Goal: Navigation & Orientation: Find specific page/section

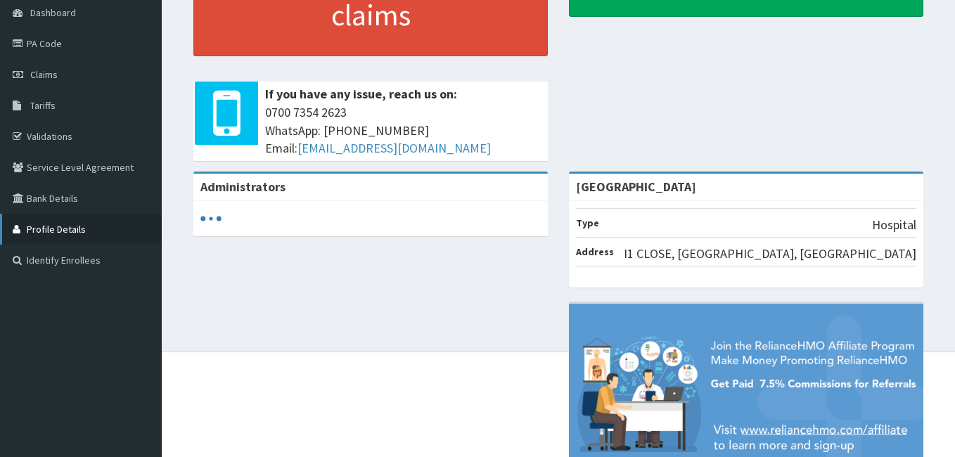
click at [113, 241] on link "Profile Details" at bounding box center [81, 229] width 162 height 31
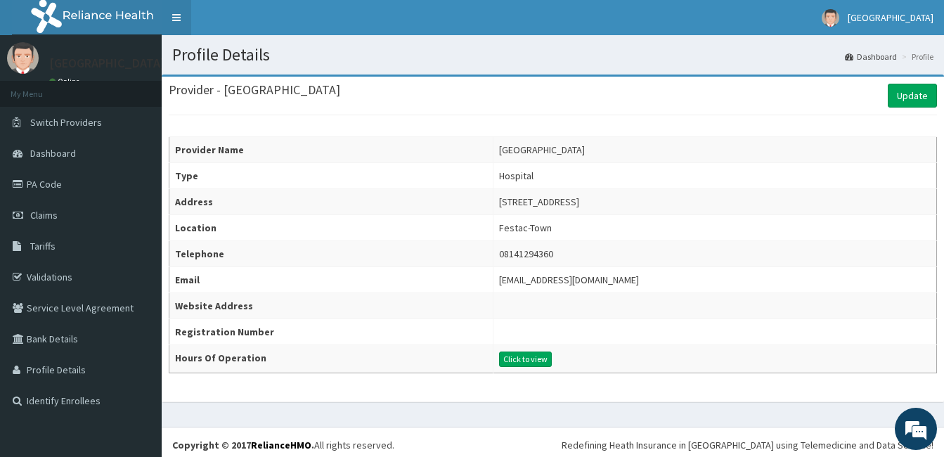
click at [184, 14] on link "Toggle navigation" at bounding box center [177, 17] width 30 height 35
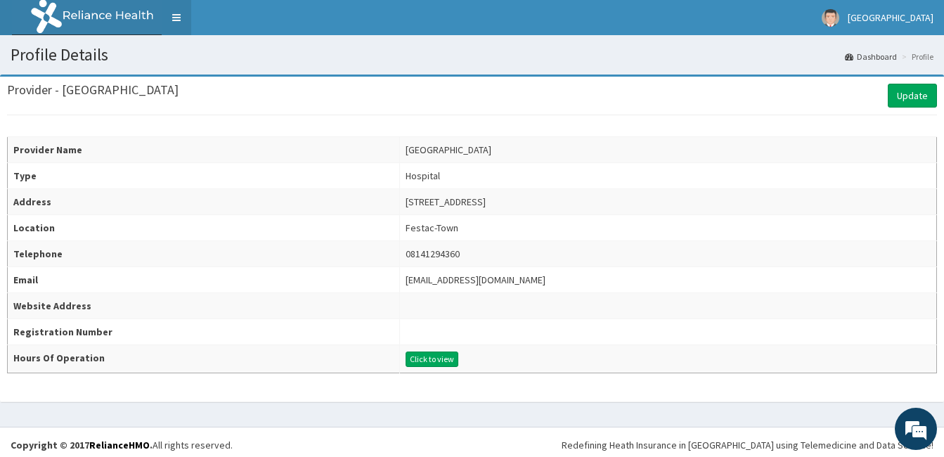
click at [184, 12] on link "Toggle navigation" at bounding box center [177, 17] width 30 height 35
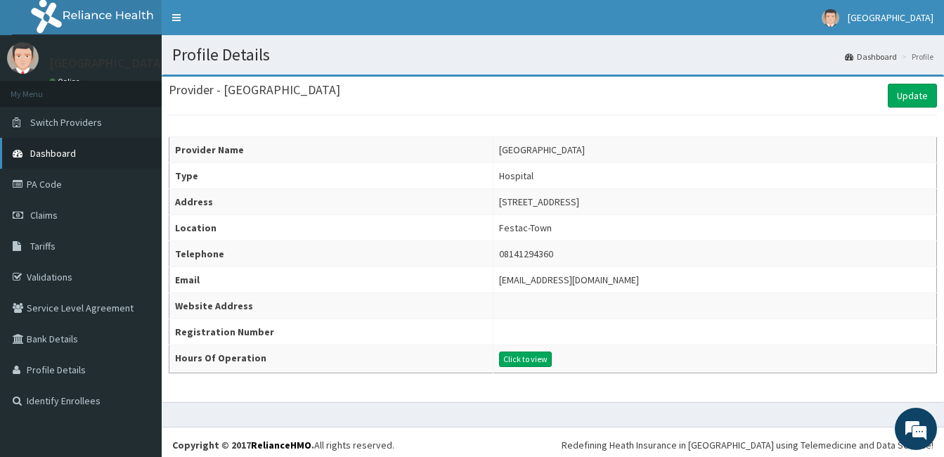
click at [68, 158] on span "Dashboard" at bounding box center [53, 153] width 46 height 13
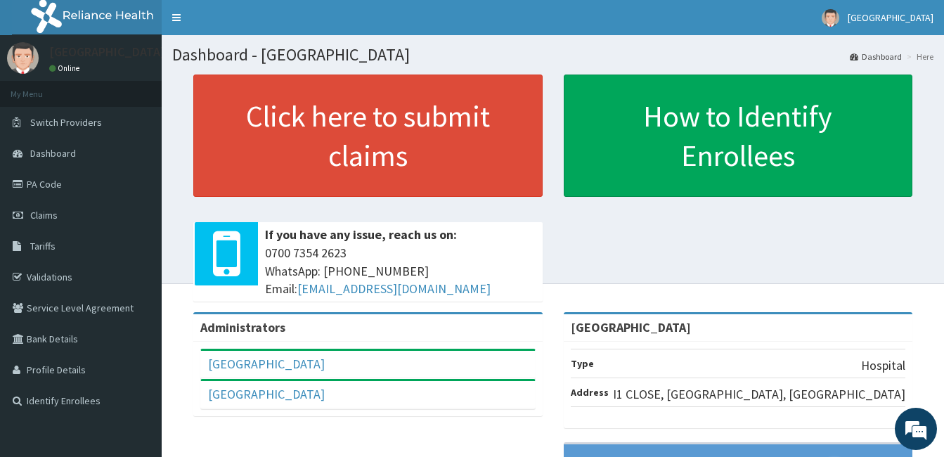
click at [864, 54] on link "Dashboard" at bounding box center [876, 57] width 52 height 12
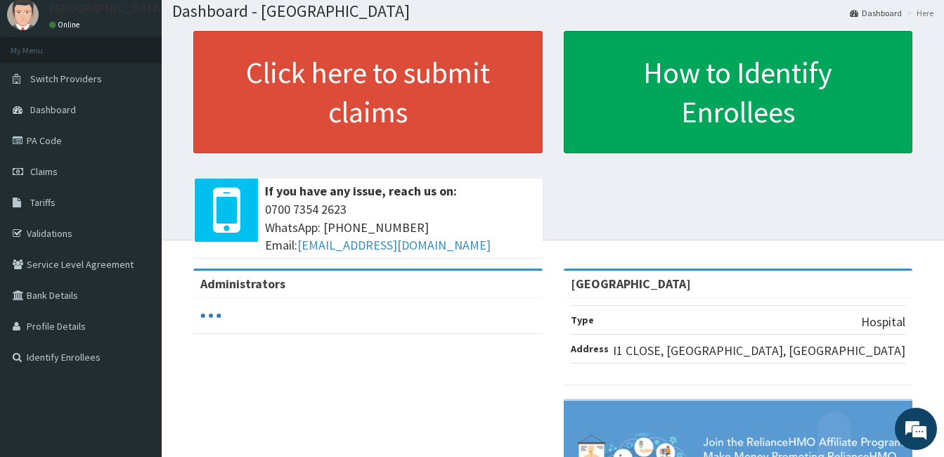
scroll to position [209, 0]
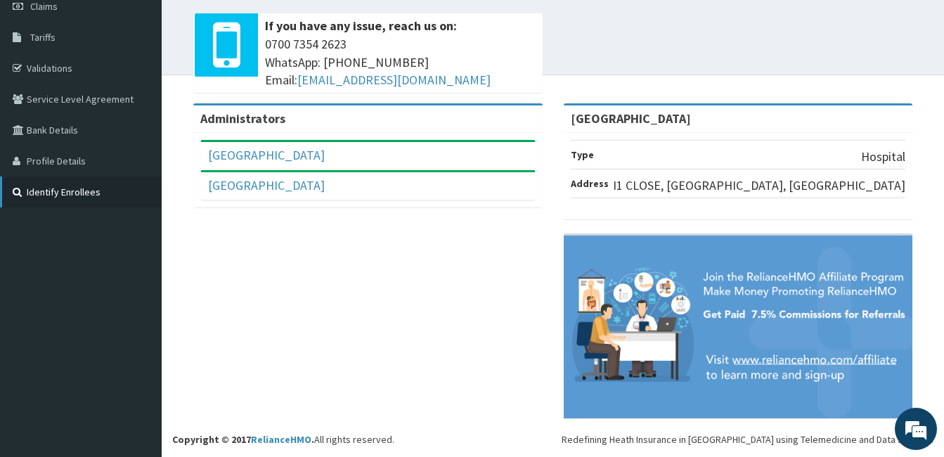
click at [86, 196] on link "Identify Enrollees" at bounding box center [81, 192] width 162 height 31
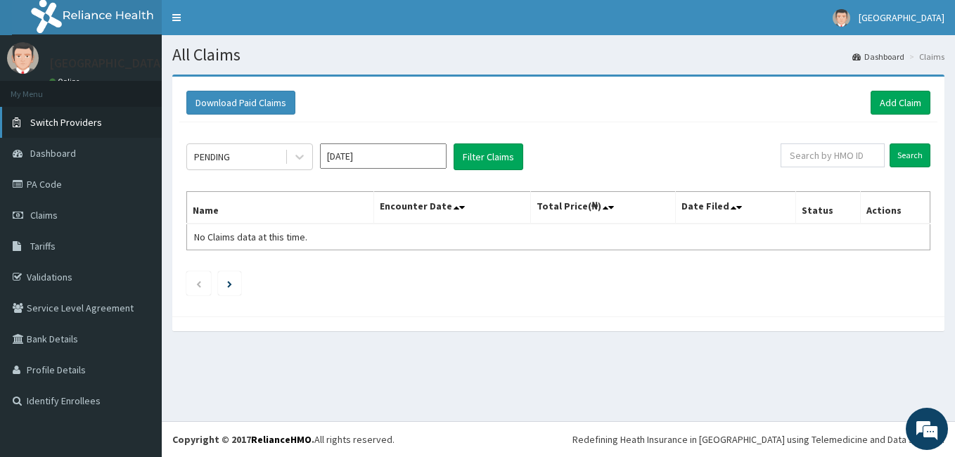
click at [97, 125] on span "Switch Providers" at bounding box center [66, 122] width 72 height 13
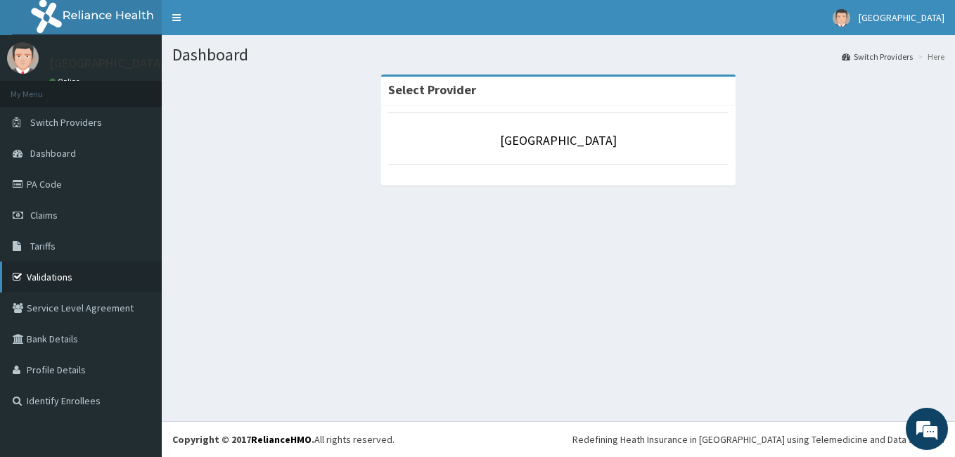
click at [96, 271] on link "Validations" at bounding box center [81, 277] width 162 height 31
